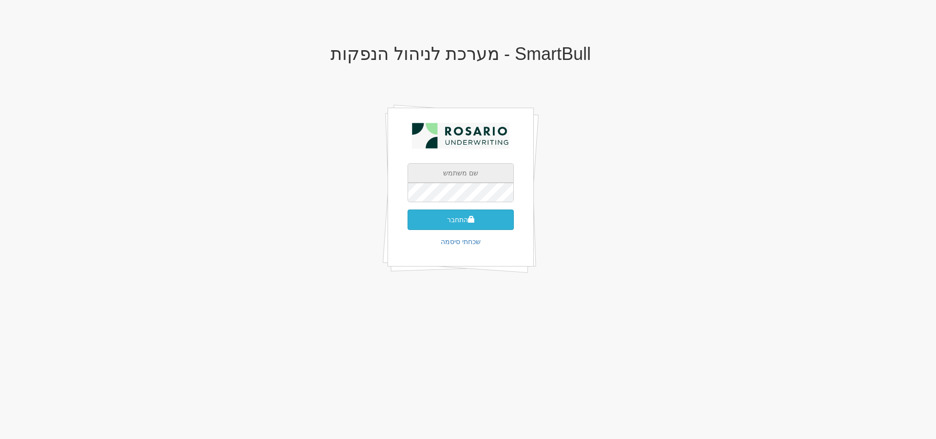
type input "[EMAIL_ADDRESS][DOMAIN_NAME]"
click at [453, 222] on button "התחבר" at bounding box center [461, 220] width 106 height 20
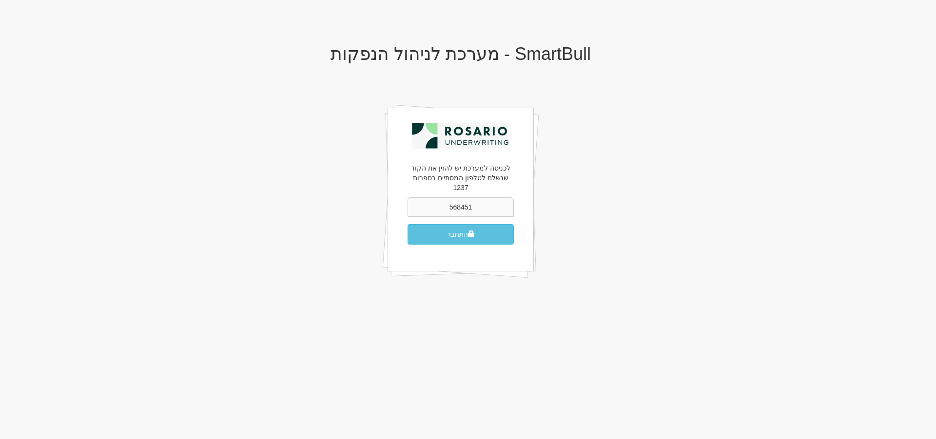
type input "568451"
click at [408, 224] on button "התחבר" at bounding box center [461, 234] width 106 height 20
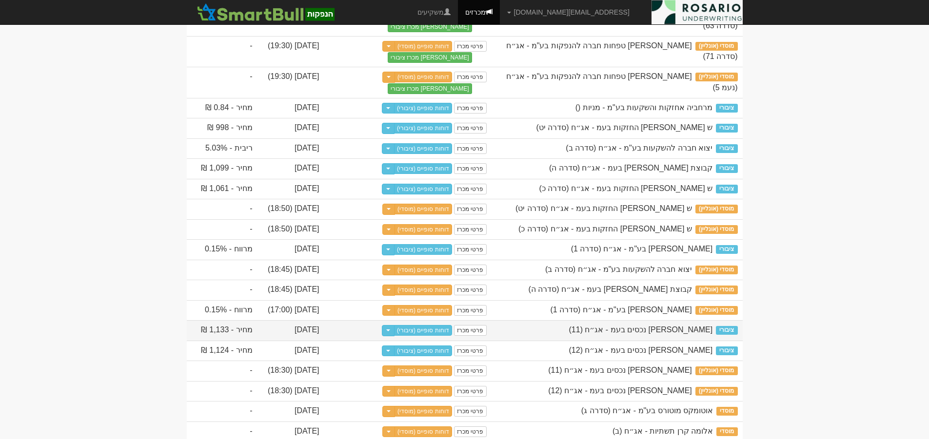
scroll to position [232, 0]
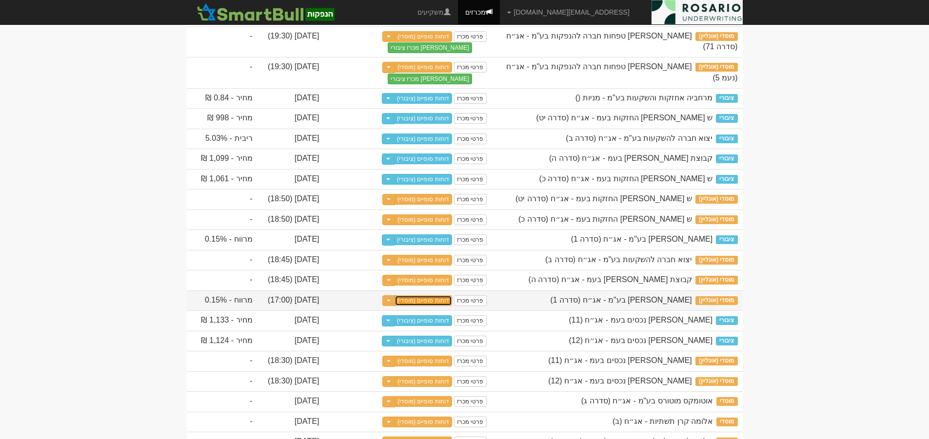
click at [439, 306] on link "דוחות סופיים (מוסדי)" at bounding box center [423, 300] width 58 height 11
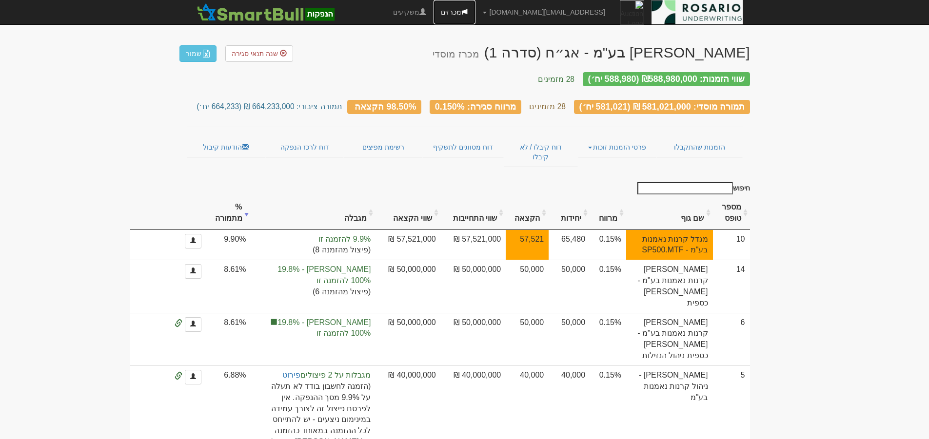
click at [475, 11] on link "מכרזים" at bounding box center [454, 12] width 42 height 24
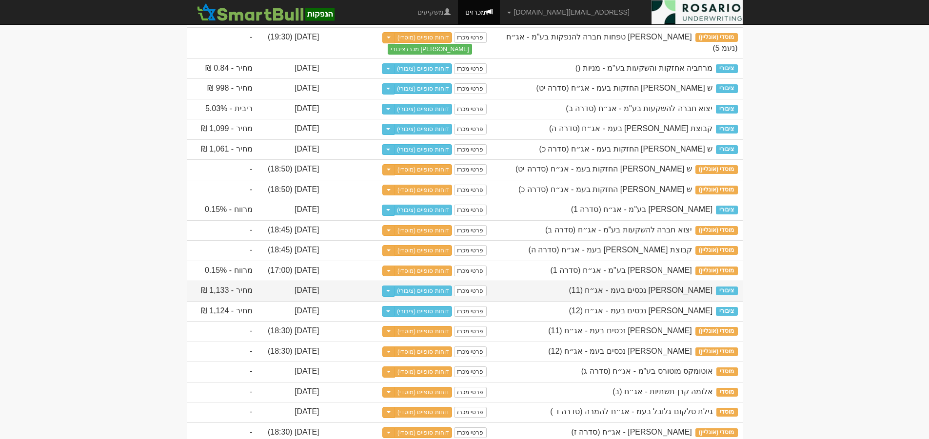
scroll to position [292, 0]
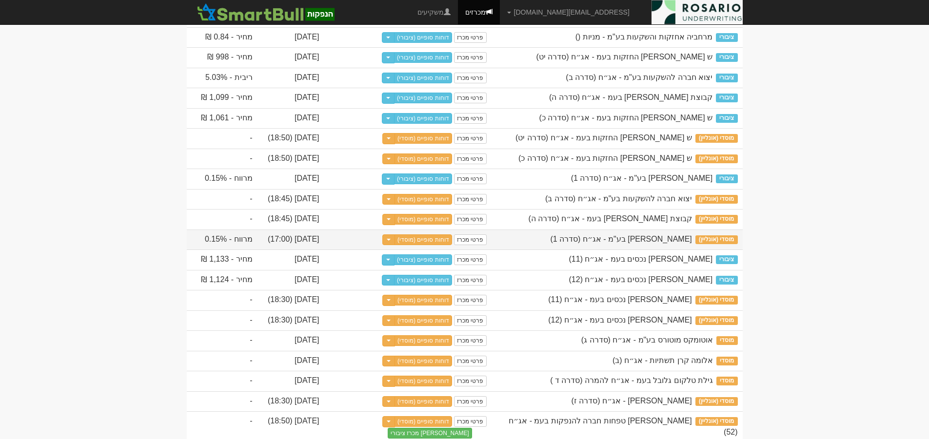
click at [682, 243] on span "דניאל פקדונות בע"מ - אג״ח (סדרה 1)" at bounding box center [620, 239] width 141 height 8
click at [716, 244] on span "מוסדי (אונליין)" at bounding box center [716, 239] width 42 height 9
click at [441, 245] on link "דוחות סופיים (מוסדי)" at bounding box center [423, 239] width 58 height 11
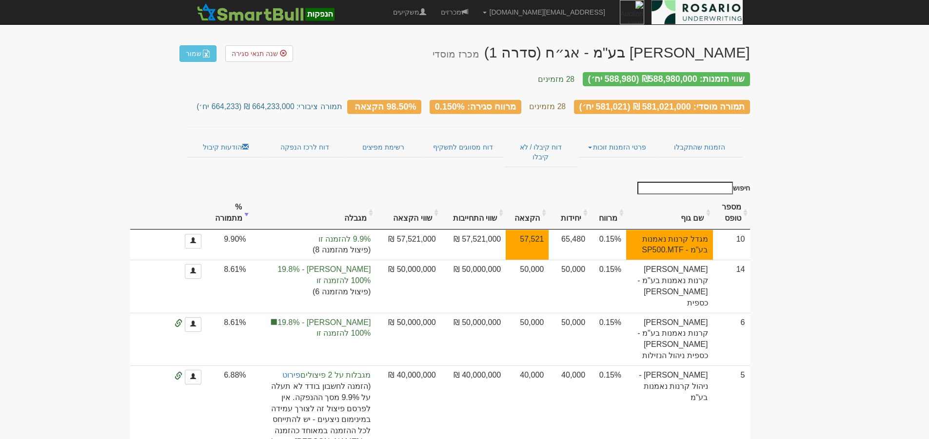
click at [701, 197] on th "שם גוף" at bounding box center [669, 213] width 86 height 33
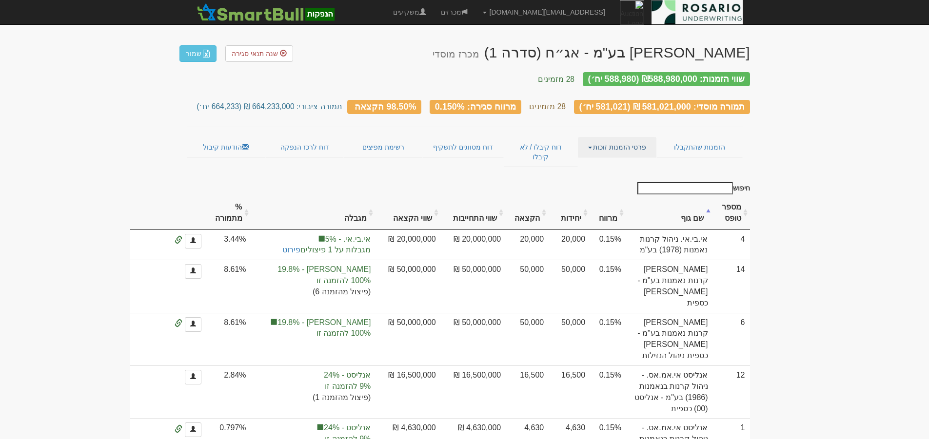
click at [595, 141] on link "פרטי הזמנות זוכות" at bounding box center [617, 147] width 78 height 20
click at [647, 160] on link "אנשי קשר וחשבונות" at bounding box center [617, 166] width 77 height 13
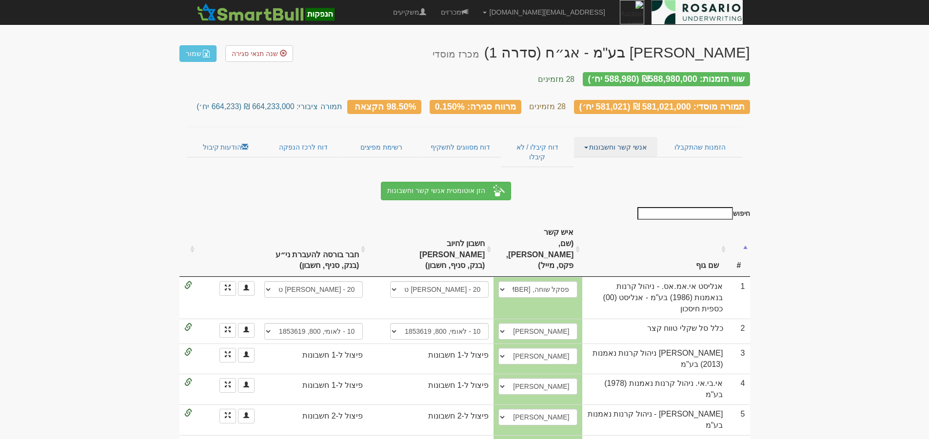
click at [601, 139] on link "אנשי קשר וחשבונות" at bounding box center [615, 147] width 83 height 20
click at [625, 160] on link "פרטי הזמנות זוכות" at bounding box center [618, 166] width 77 height 13
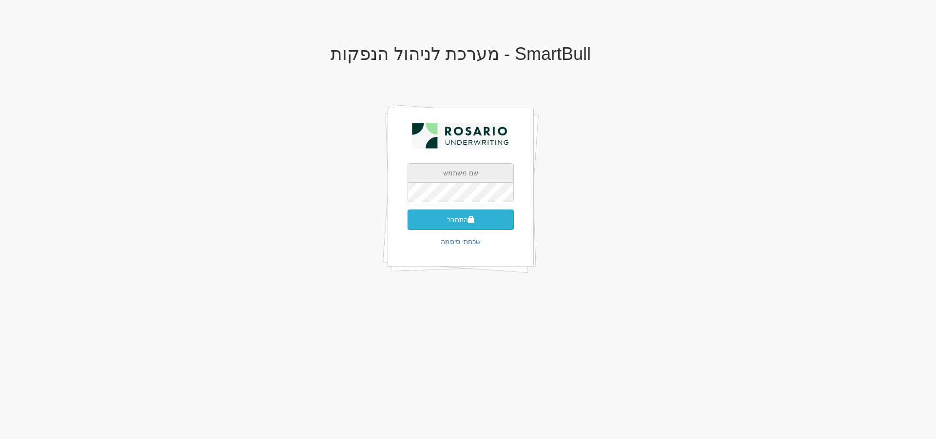
type input "[EMAIL_ADDRESS][PERSON_NAME][DOMAIN_NAME]"
click at [478, 221] on button "התחבר" at bounding box center [461, 220] width 106 height 20
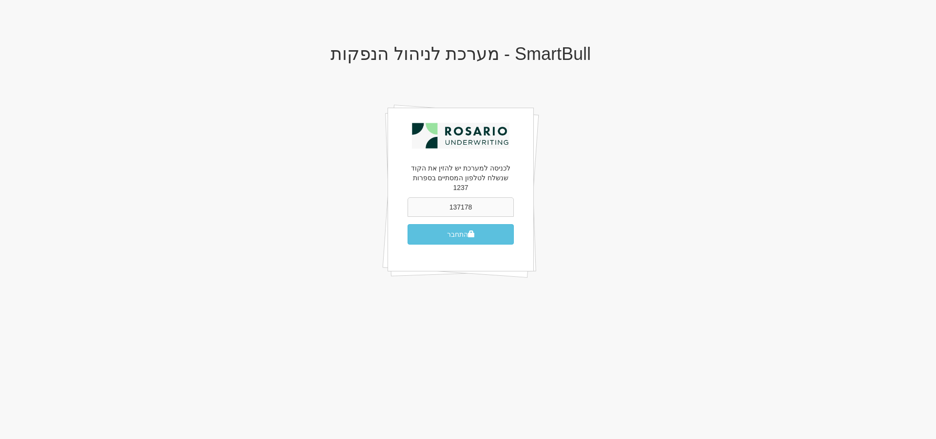
type input "137178"
click at [408, 224] on button "התחבר" at bounding box center [461, 234] width 106 height 20
click at [457, 227] on button "התחבר" at bounding box center [461, 234] width 106 height 20
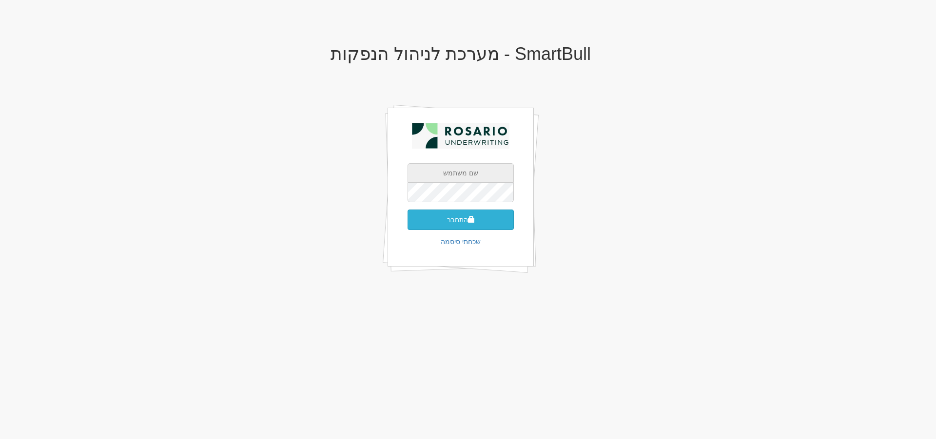
type input "[EMAIL_ADDRESS][PERSON_NAME][DOMAIN_NAME]"
click at [447, 216] on button "התחבר" at bounding box center [461, 220] width 106 height 20
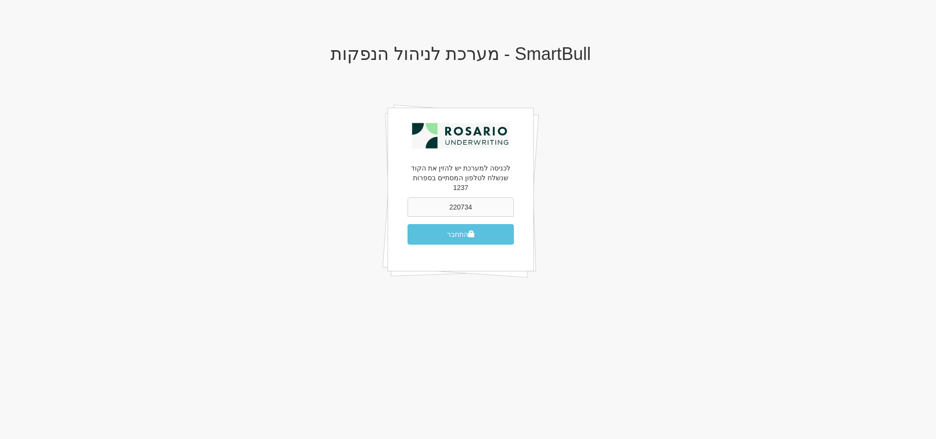
type input "220734"
click at [408, 224] on button "התחבר" at bounding box center [461, 234] width 106 height 20
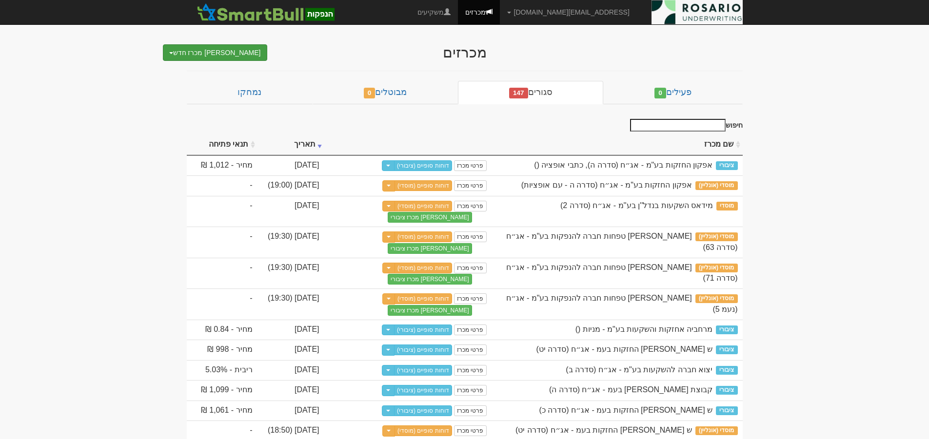
click at [227, 53] on button "צור מכרז חדש" at bounding box center [215, 52] width 104 height 17
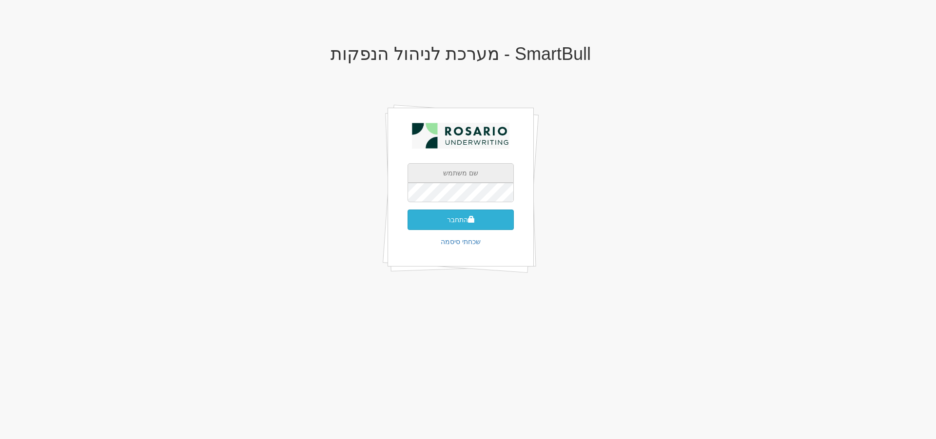
type input "[EMAIL_ADDRESS][DOMAIN_NAME]"
click at [476, 222] on button "התחבר" at bounding box center [461, 220] width 106 height 20
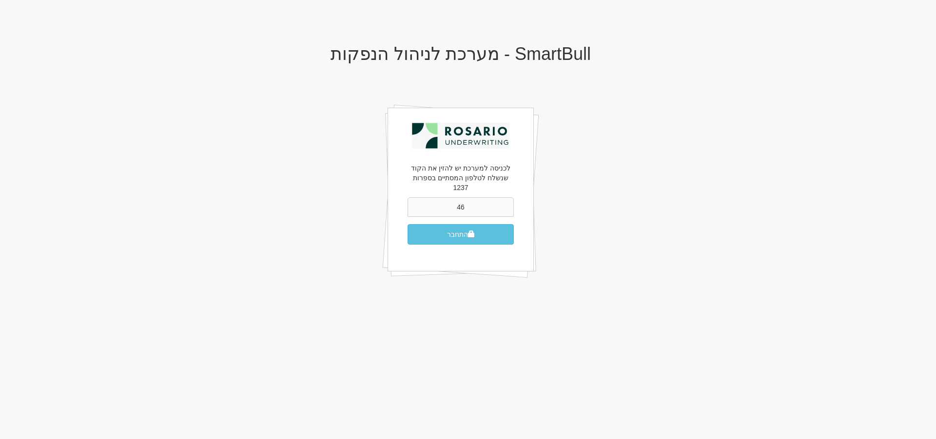
type input "4"
type input "566406"
click at [408, 224] on button "התחבר" at bounding box center [461, 234] width 106 height 20
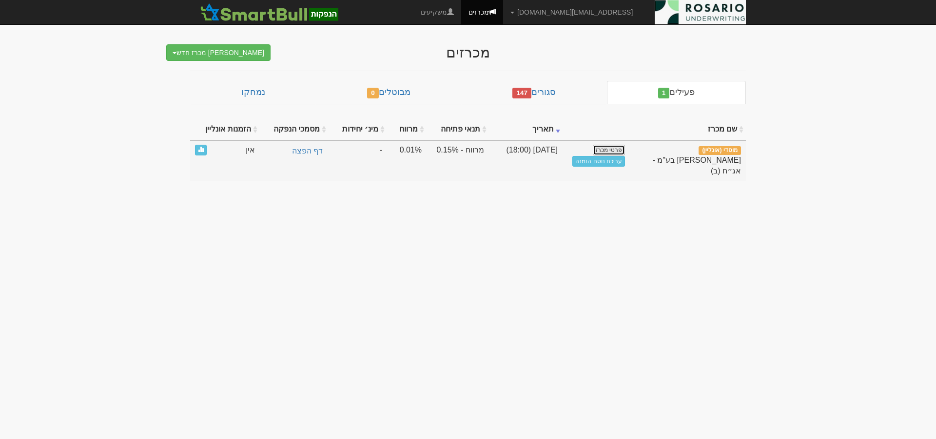
click at [615, 152] on link "פרטי מכרז" at bounding box center [609, 150] width 32 height 11
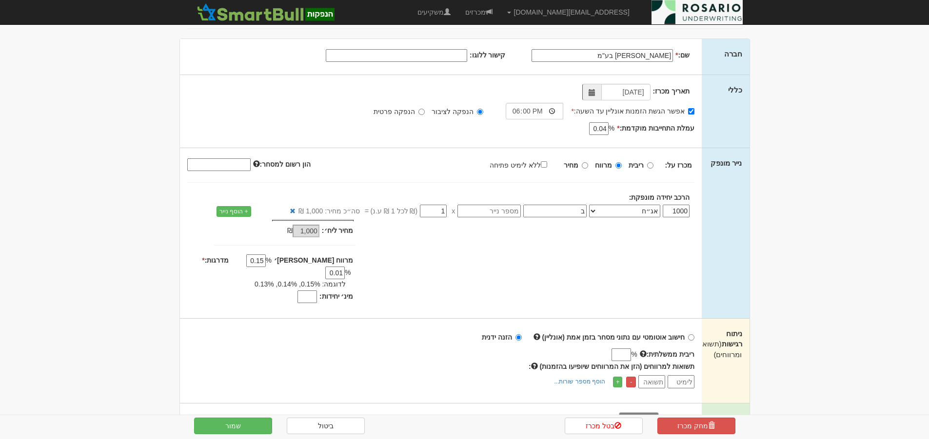
scroll to position [110, 0]
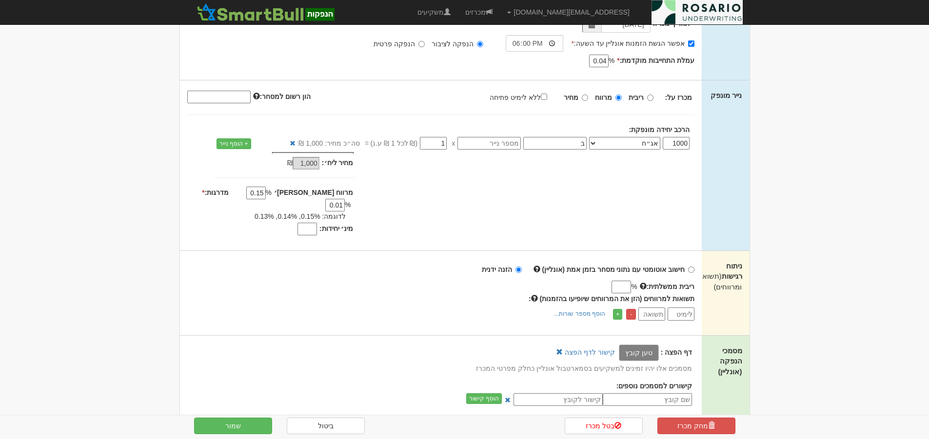
drag, startPoint x: 306, startPoint y: 218, endPoint x: 378, endPoint y: 228, distance: 73.3
click at [306, 223] on input "מינ׳ יחידות:" at bounding box center [306, 229] width 19 height 13
type input "800"
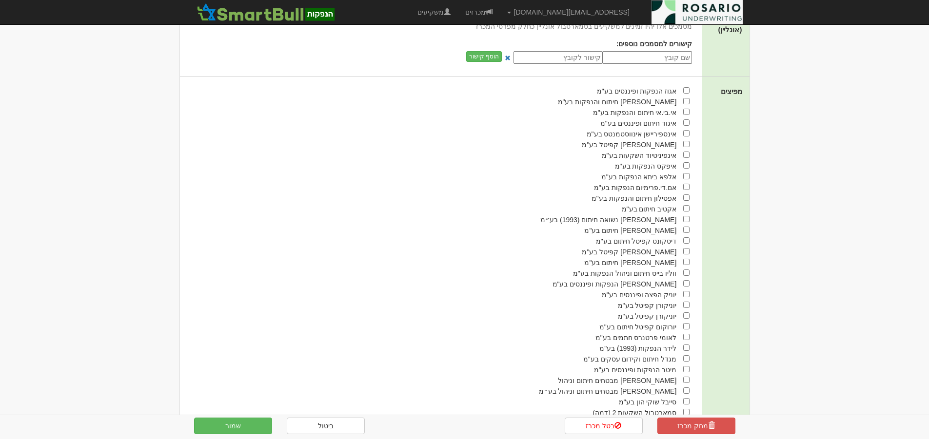
scroll to position [500, 0]
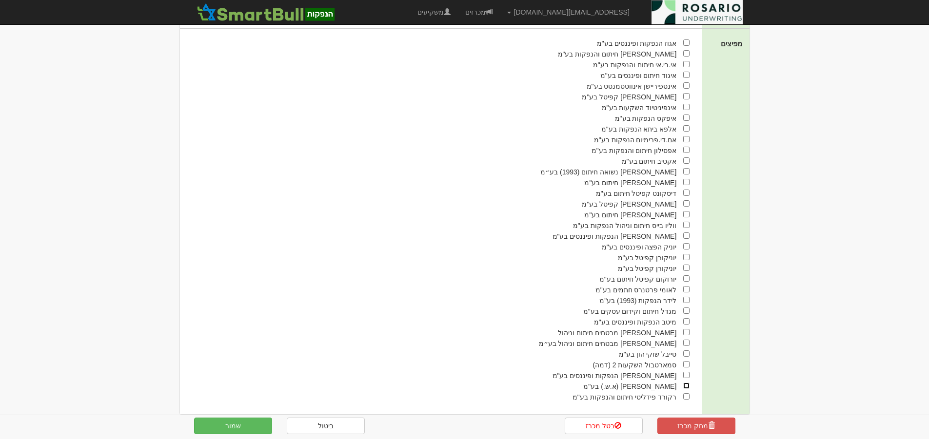
click at [687, 383] on input "checkbox" at bounding box center [686, 386] width 6 height 6
checkbox input "true"
click at [227, 426] on button "שמור" at bounding box center [233, 426] width 78 height 17
